Goal: Check status: Check status

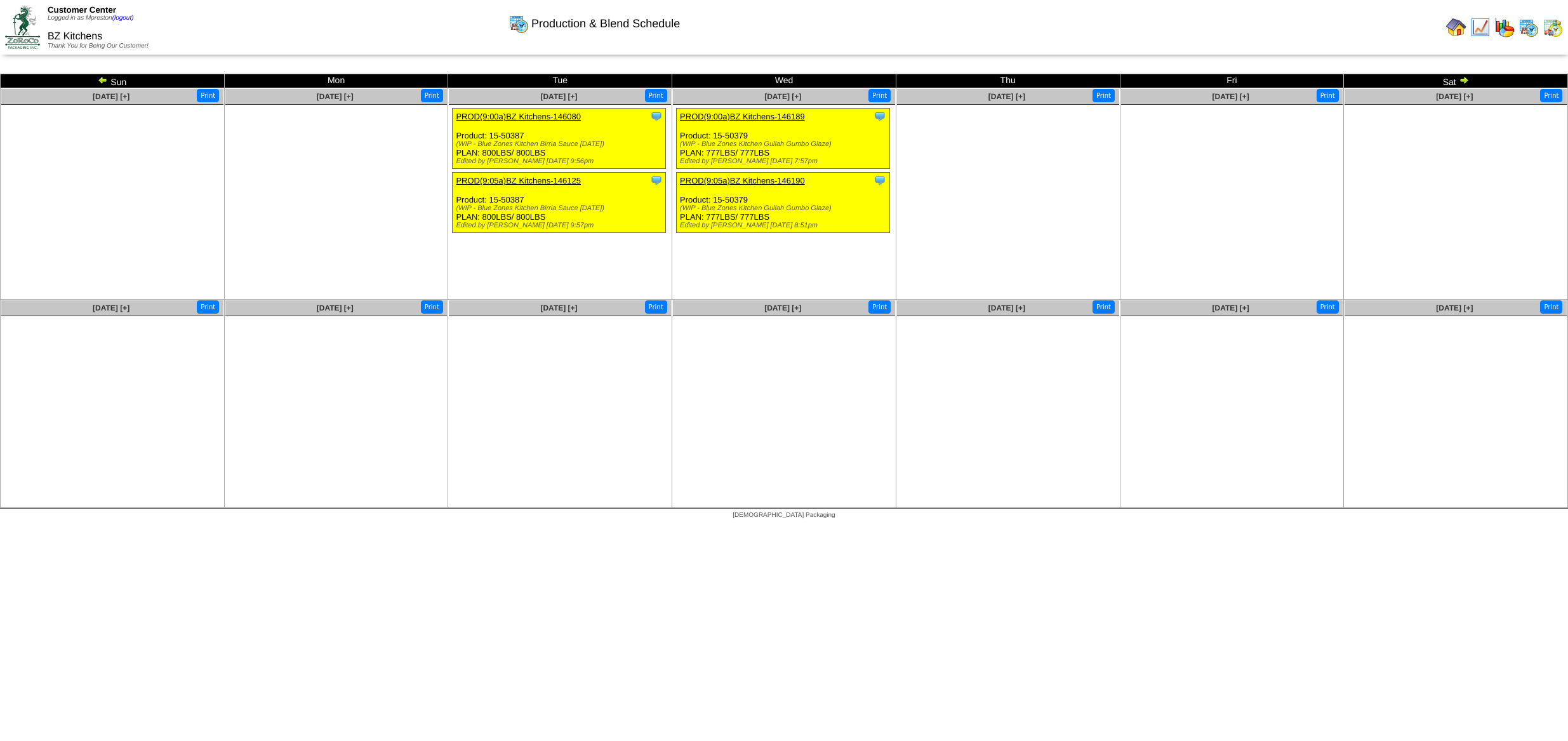
click at [1531, 23] on img at bounding box center [1528, 27] width 20 height 20
click at [103, 82] on img at bounding box center [103, 80] width 11 height 11
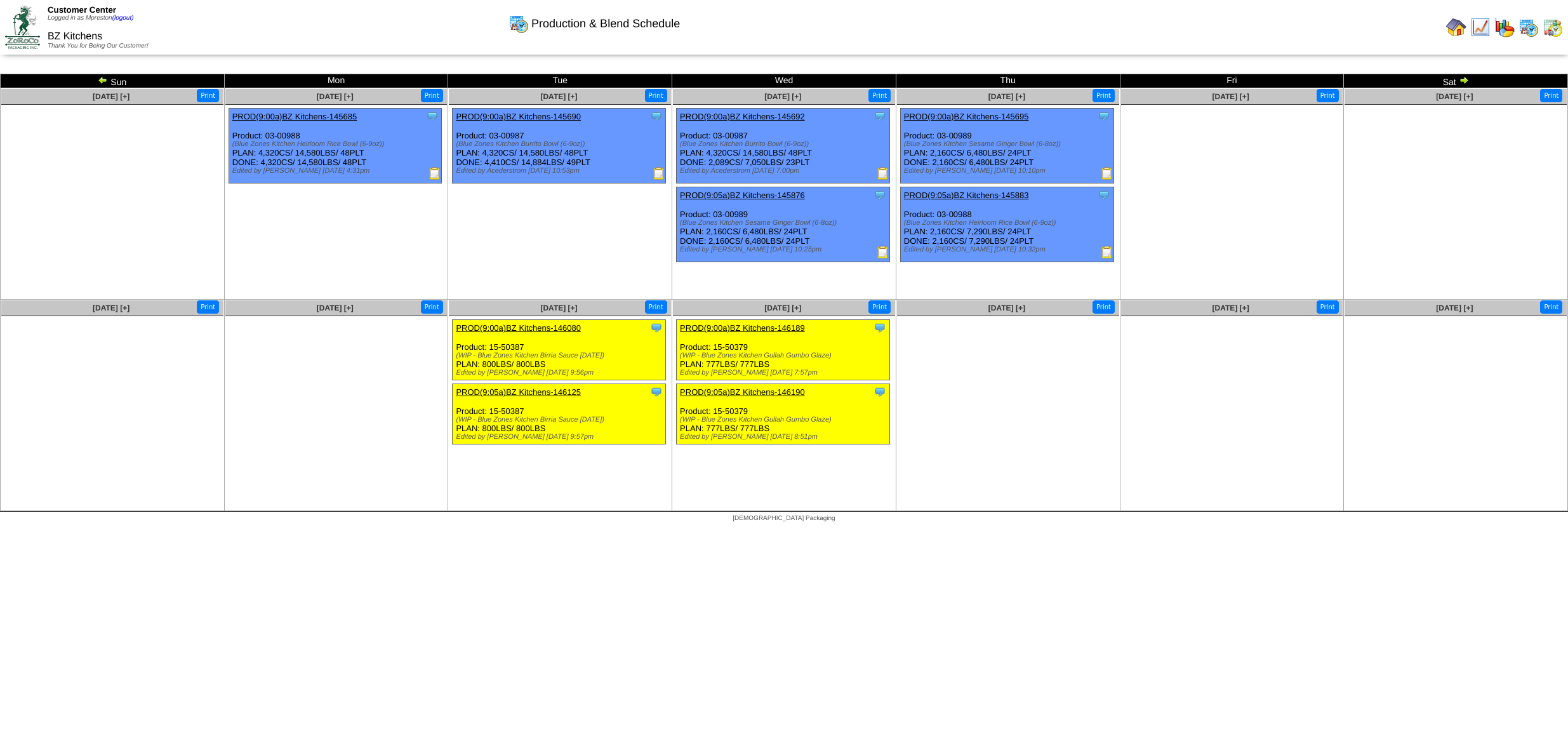
click at [106, 82] on img at bounding box center [103, 80] width 11 height 11
